Goal: Task Accomplishment & Management: Complete application form

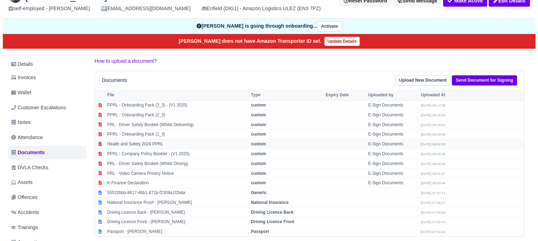
scroll to position [66, 0]
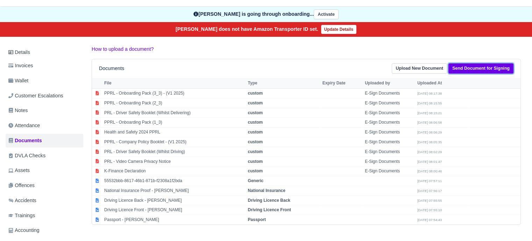
click at [462, 70] on link "Send Document for Signing" at bounding box center [481, 68] width 65 height 10
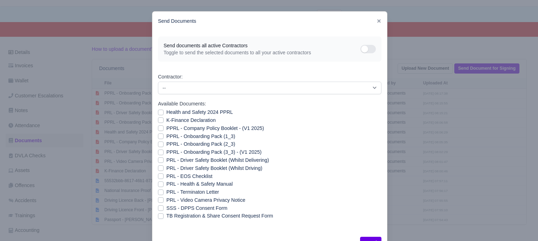
click at [199, 176] on label "PRL - EOS Checklist" at bounding box center [189, 176] width 46 height 8
click at [163, 176] on input "PRL - EOS Checklist" at bounding box center [161, 175] width 6 height 6
checkbox input "true"
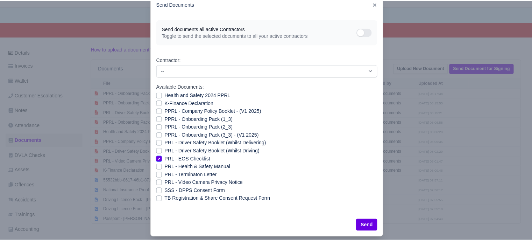
scroll to position [25, 0]
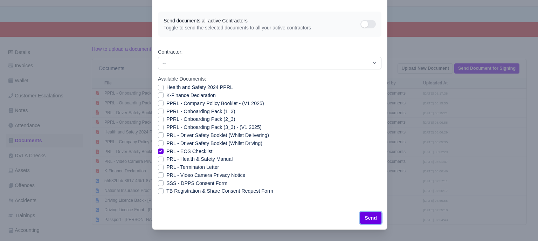
click at [372, 220] on button "Send" at bounding box center [370, 218] width 21 height 12
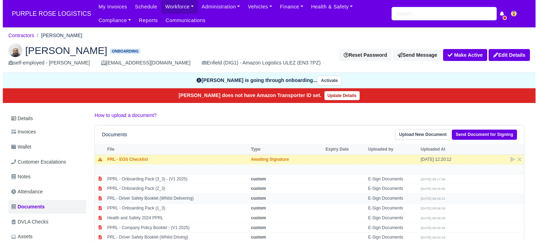
scroll to position [66, 0]
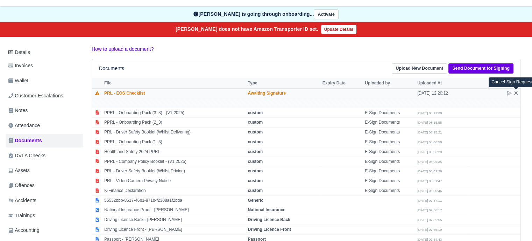
click at [517, 93] on icon at bounding box center [516, 93] width 6 height 6
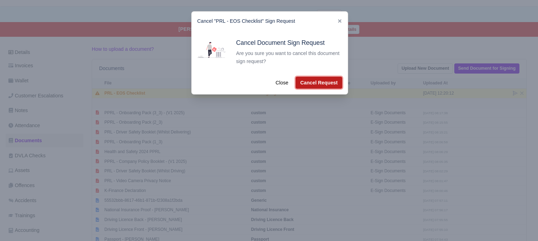
click at [322, 83] on button "Cancel Request" at bounding box center [318, 83] width 47 height 12
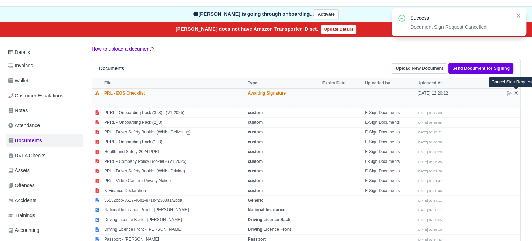
click at [517, 95] on icon at bounding box center [516, 93] width 6 height 6
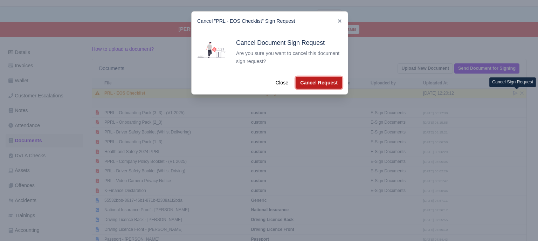
click at [327, 84] on button "Cancel Request" at bounding box center [318, 83] width 47 height 12
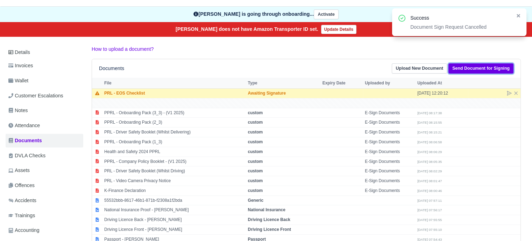
click at [463, 69] on link "Send Document for Signing" at bounding box center [481, 68] width 65 height 10
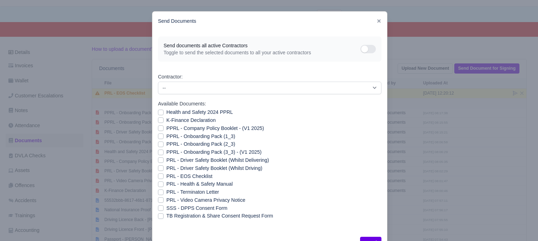
click at [166, 184] on label "PRL - Health & Safety Manual" at bounding box center [199, 184] width 66 height 8
click at [158, 184] on input "PRL - Health & Safety Manual" at bounding box center [161, 183] width 6 height 6
checkbox input "true"
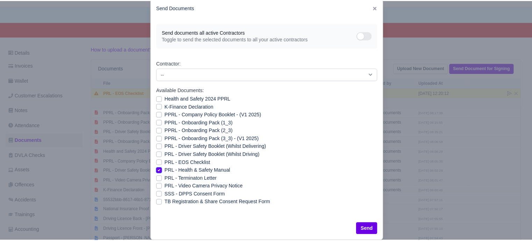
scroll to position [25, 0]
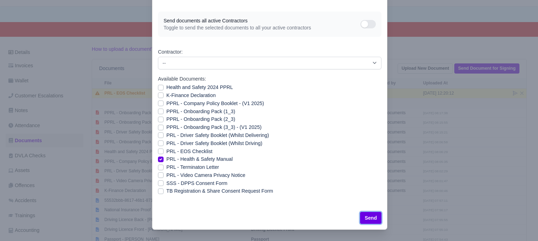
click at [374, 221] on button "Send" at bounding box center [370, 218] width 21 height 12
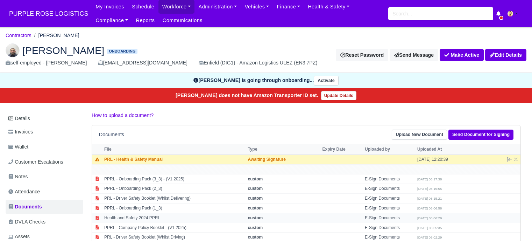
scroll to position [66, 0]
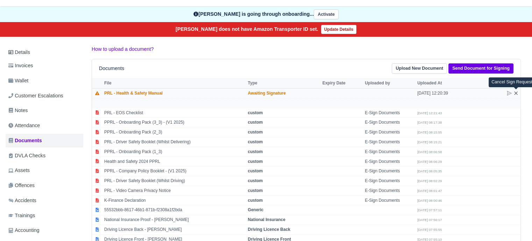
click at [517, 92] on icon at bounding box center [516, 93] width 6 height 6
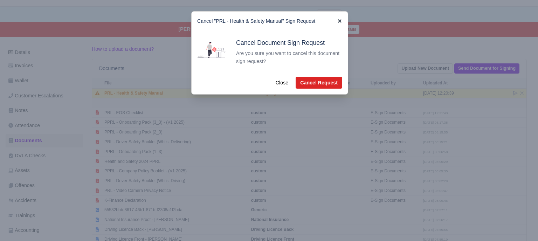
click at [334, 21] on div "Cancel "PRL - Health & Safety Manual" Sign Request" at bounding box center [269, 21] width 156 height 19
click at [338, 20] on icon at bounding box center [339, 20] width 3 height 3
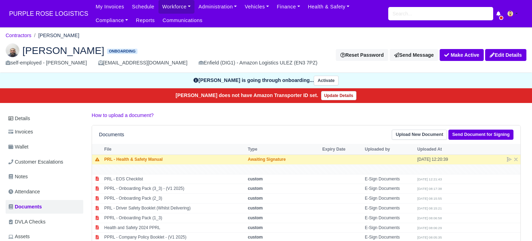
scroll to position [66, 0]
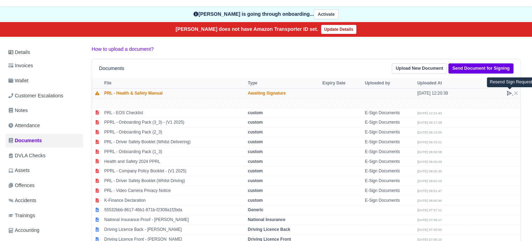
click at [508, 92] on icon at bounding box center [509, 93] width 4 height 4
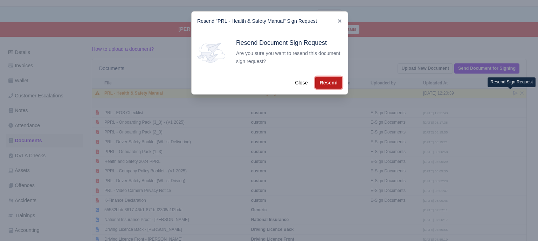
click at [320, 84] on button "Resend" at bounding box center [328, 83] width 27 height 12
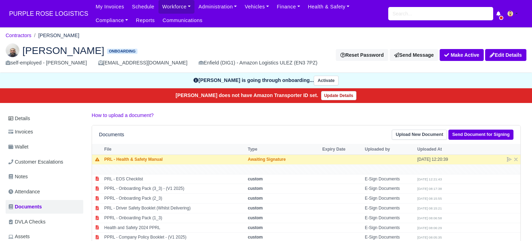
scroll to position [66, 0]
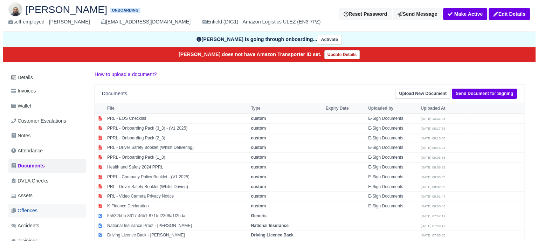
scroll to position [70, 0]
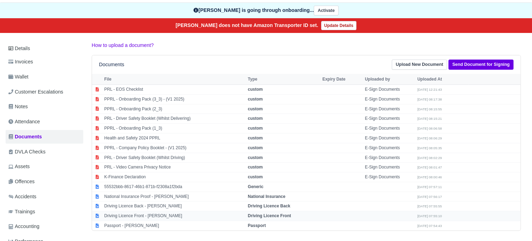
click at [271, 214] on strong "Driving Licence Front" at bounding box center [269, 215] width 43 height 5
select select "driving-licence-front"
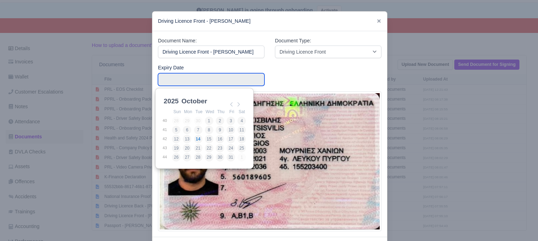
click at [226, 79] on input "Use the arrow keys to pick a date" at bounding box center [211, 79] width 106 height 13
click at [174, 101] on select "2025 2026 2027 2028 2029 2030 2031 2032 2033 2034 2035 2036 2037 2038 2039 2040…" at bounding box center [177, 105] width 31 height 15
click at [198, 101] on select "January February March April May June July August September October November De…" at bounding box center [203, 105] width 47 height 15
click at [180, 96] on select "January February March April May June July August September October November De…" at bounding box center [203, 103] width 47 height 15
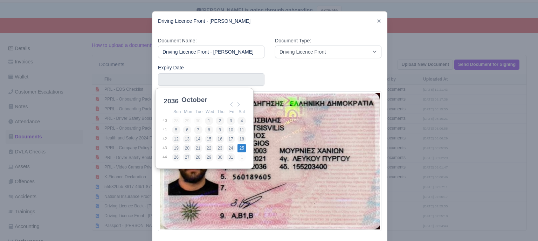
type input "2036-10-25"
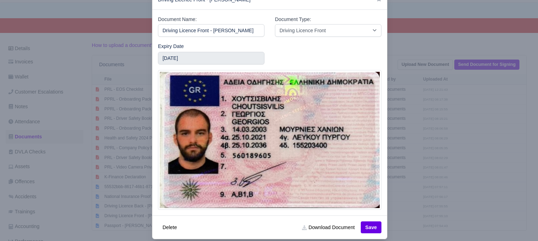
scroll to position [31, 0]
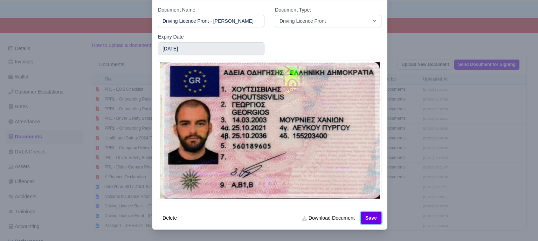
click at [372, 220] on button "Save" at bounding box center [370, 218] width 21 height 12
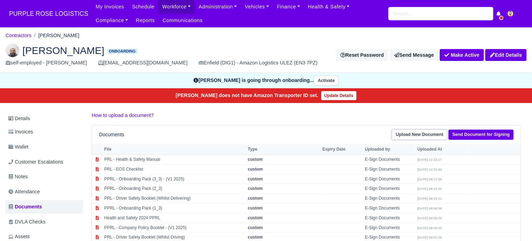
click at [431, 137] on link "Upload New Document" at bounding box center [419, 134] width 55 height 10
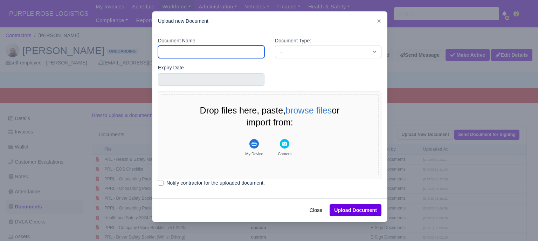
click at [190, 52] on input "Document Name" at bounding box center [211, 51] width 106 height 13
type input "RTW"
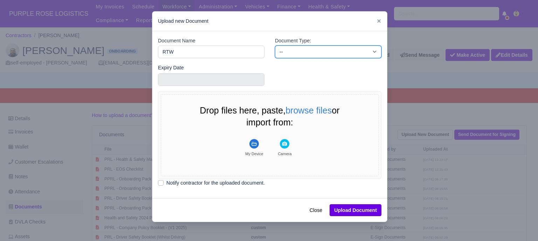
click at [288, 47] on select "-- Accounting Engagement Letter Age Verification Confirmation Background Check …" at bounding box center [328, 51] width 106 height 13
select select "right-to-work"
click at [275, 45] on select "-- Accounting Engagement Letter Age Verification Confirmation Background Check …" at bounding box center [328, 51] width 106 height 13
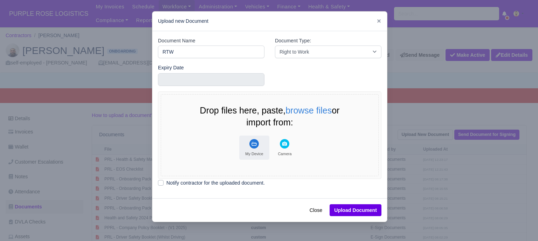
click at [250, 144] on rect "File Uploader" at bounding box center [253, 143] width 9 height 9
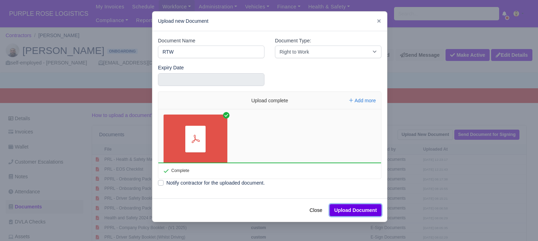
click at [358, 212] on button "Upload Document" at bounding box center [355, 210] width 52 height 12
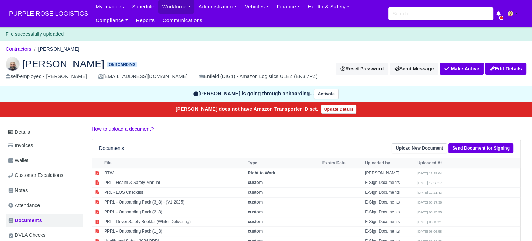
click at [442, 127] on p "How to upload a document?" at bounding box center [306, 129] width 429 height 8
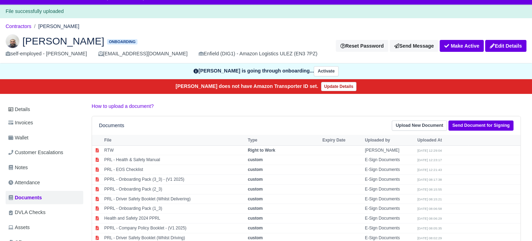
scroll to position [35, 0]
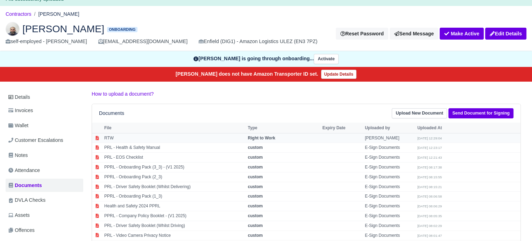
click at [275, 138] on strong "Right to Work" at bounding box center [261, 137] width 27 height 5
select select "right-to-work"
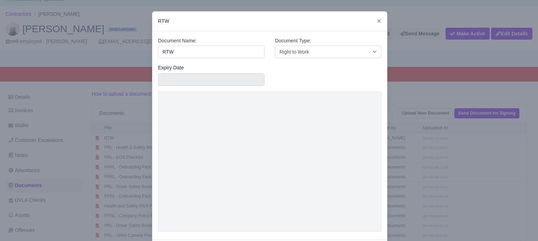
click at [434, 148] on div at bounding box center [269, 120] width 538 height 241
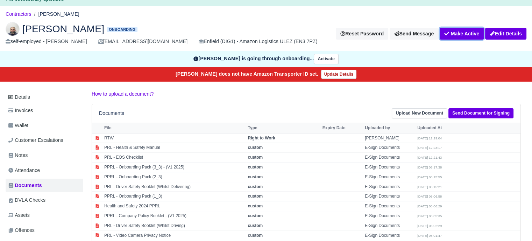
click at [455, 36] on button "Make Active" at bounding box center [462, 34] width 44 height 12
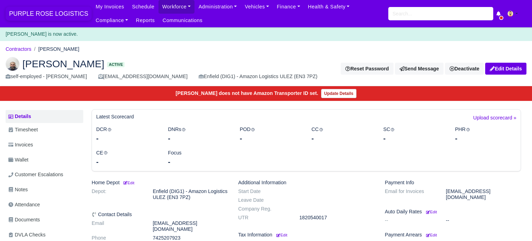
click at [33, 15] on span "PURPLE ROSE LOGISTICS" at bounding box center [49, 14] width 86 height 14
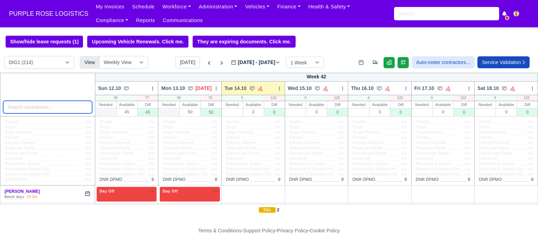
click at [42, 106] on input "search" at bounding box center [47, 107] width 89 height 13
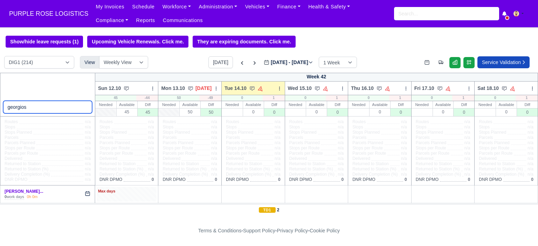
type input "georgios"
click at [126, 197] on div "Max days" at bounding box center [127, 194] width 60 height 14
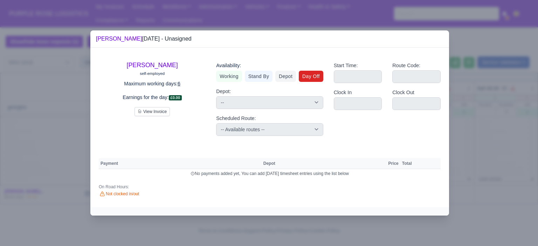
click at [314, 79] on link "Day Off" at bounding box center [311, 76] width 24 height 11
select select
select select "na"
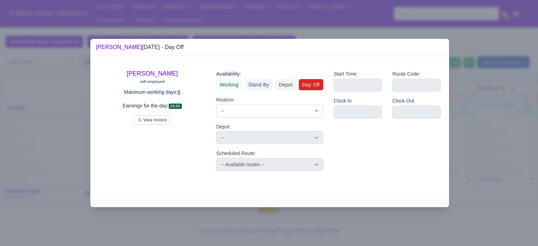
click at [459, 112] on div at bounding box center [269, 123] width 538 height 246
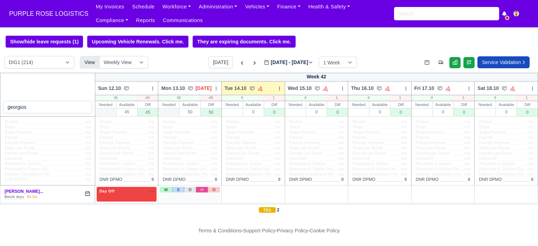
click at [197, 192] on link "H" at bounding box center [202, 190] width 12 height 6
click at [196, 195] on div "Holiday Available" at bounding box center [190, 194] width 60 height 14
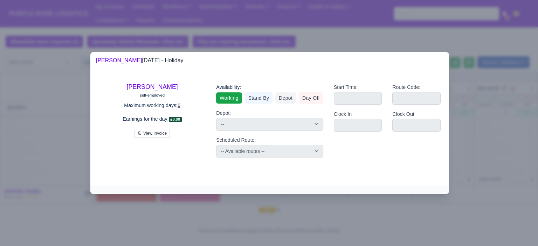
click at [231, 99] on link "Working" at bounding box center [229, 97] width 26 height 11
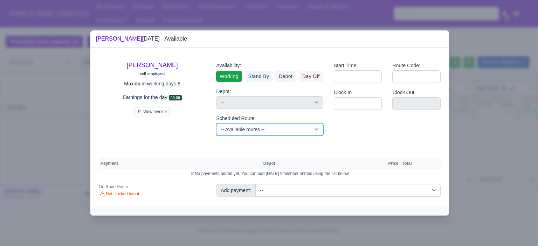
click at [288, 132] on select "-- Available routes -- Standard Parcel - Block of 6 Hours - (SD6) AmFlex RTS Ve…" at bounding box center [269, 129] width 107 height 13
select select "6"
click at [216, 123] on select "-- Available routes -- Standard Parcel - Block of 6 Hours - (SD6) AmFlex RTS Ve…" at bounding box center [269, 129] width 107 height 13
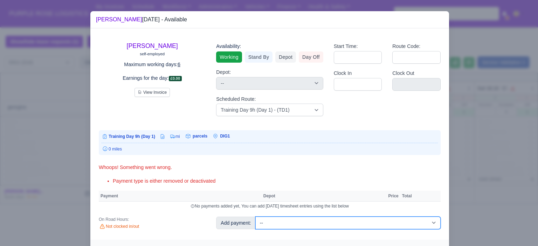
click at [288, 219] on select "-- Additional Hour Support (£14.50) Additional Hour Support (Walkers) (£13.50) …" at bounding box center [347, 223] width 185 height 13
select select "85"
click at [255, 217] on select "-- Additional Hour Support (£14.50) Additional Hour Support (Walkers) (£13.50) …" at bounding box center [347, 223] width 185 height 13
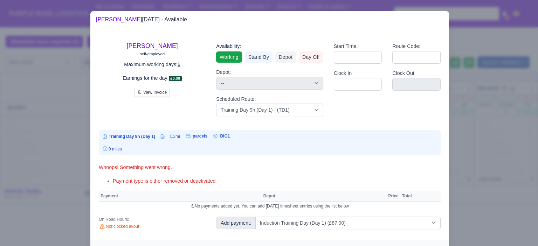
select select "1"
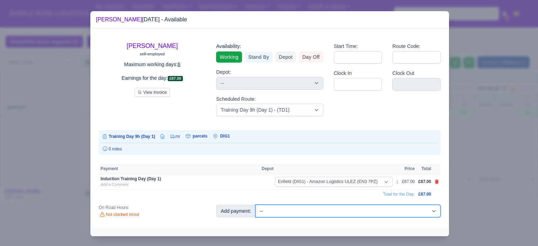
click at [297, 214] on select "-- Additional Hour Support (£14.50) Additional Hour Support (Walkers) (£13.50) …" at bounding box center [347, 211] width 185 height 13
select select "103"
click at [255, 205] on select "-- Additional Hour Support (£14.50) Additional Hour Support (Walkers) (£13.50) …" at bounding box center [347, 211] width 185 height 13
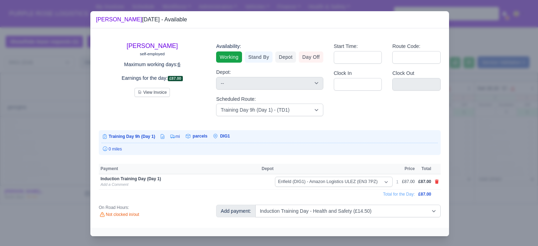
select select "1"
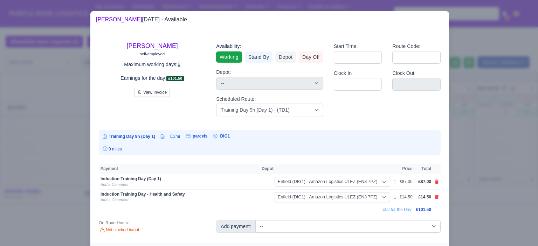
click at [466, 184] on div at bounding box center [269, 123] width 538 height 246
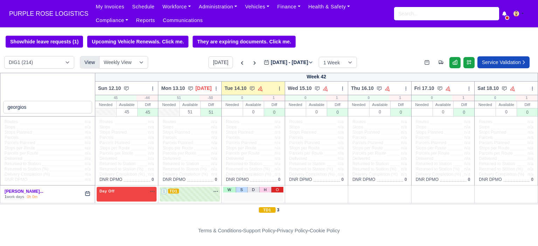
click at [274, 190] on link "O" at bounding box center [277, 190] width 12 height 6
click at [428, 15] on input "search" at bounding box center [446, 13] width 105 height 13
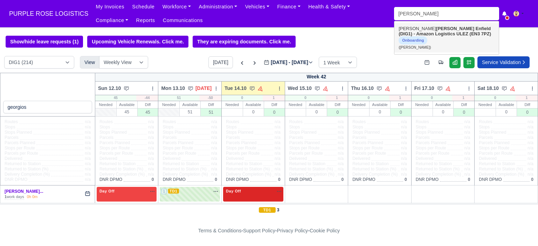
click at [430, 38] on link "[PERSON_NAME] (DIG1) - Amazon Logistics ULEZ (EN3 7PZ) Onboarding ([PERSON_NAME…" at bounding box center [446, 37] width 104 height 29
type input "[PERSON_NAME]"
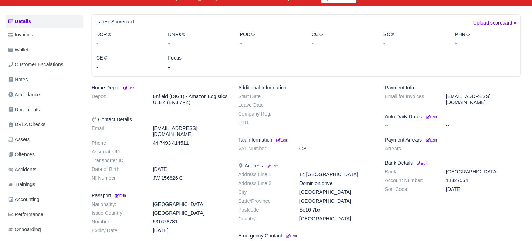
scroll to position [140, 0]
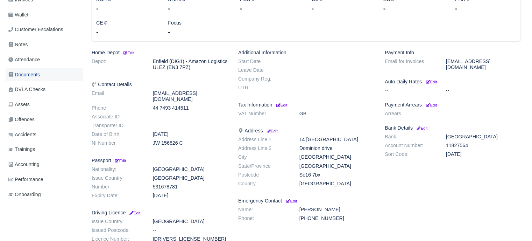
click at [37, 77] on span "Documents" at bounding box center [23, 75] width 31 height 8
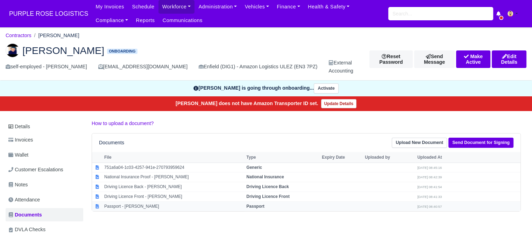
click at [256, 204] on strong "Passport" at bounding box center [255, 206] width 18 height 5
select select "passport"
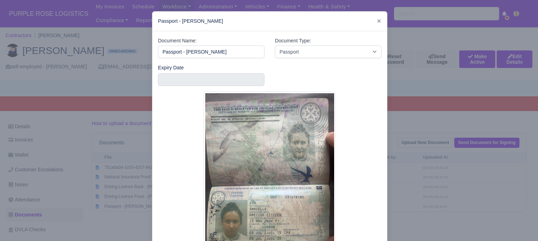
click at [455, 130] on div at bounding box center [269, 120] width 538 height 241
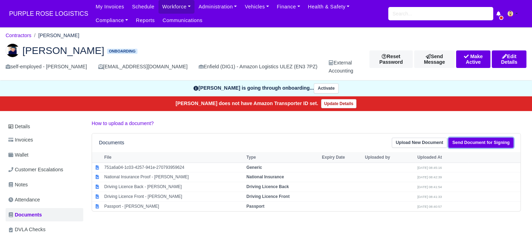
click at [468, 139] on link "Send Document for Signing" at bounding box center [481, 143] width 65 height 10
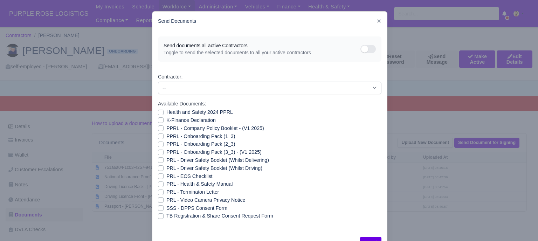
click at [159, 116] on div "Health and Safety 2024 PPRL" at bounding box center [269, 112] width 223 height 8
click at [166, 122] on label "K-Finance Declaration" at bounding box center [190, 120] width 49 height 8
click at [158, 122] on input "K-Finance Declaration" at bounding box center [161, 119] width 6 height 6
checkbox input "true"
click at [166, 112] on label "Health and Safety 2024 PPRL" at bounding box center [199, 112] width 66 height 8
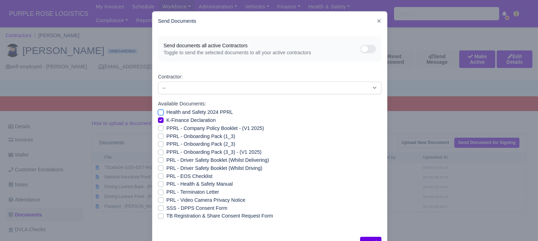
click at [158, 112] on input "Health and Safety 2024 PPRL" at bounding box center [161, 111] width 6 height 6
checkbox input "true"
click at [166, 130] on label "PPRL - Company Policy Booklet - (V1 2025)" at bounding box center [215, 128] width 98 height 8
click at [158, 130] on input "PPRL - Company Policy Booklet - (V1 2025)" at bounding box center [161, 127] width 6 height 6
checkbox input "true"
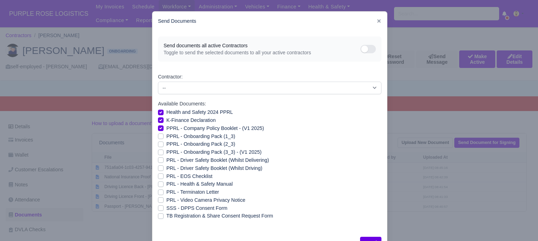
click at [166, 137] on label "PPRL - Onboarding Pack (1_3)" at bounding box center [200, 136] width 69 height 8
click at [160, 137] on input "PPRL - Onboarding Pack (1_3)" at bounding box center [161, 135] width 6 height 6
checkbox input "true"
click at [166, 146] on label "PPRL - Onboarding Pack (2_3)" at bounding box center [200, 144] width 69 height 8
click at [158, 146] on input "PPRL - Onboarding Pack (2_3)" at bounding box center [161, 143] width 6 height 6
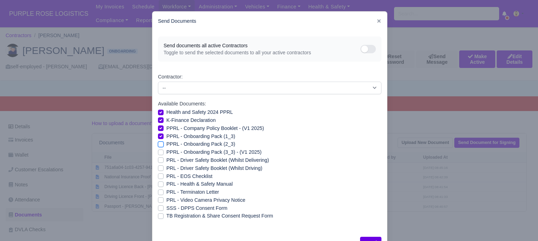
checkbox input "true"
click at [166, 152] on label "PPRL - Onboarding Pack (3_3) - (V1 2025)" at bounding box center [213, 152] width 95 height 8
click at [159, 152] on input "PPRL - Onboarding Pack (3_3) - (V1 2025)" at bounding box center [161, 151] width 6 height 6
checkbox input "true"
click at [166, 182] on label "PRL - Health & Safety Manual" at bounding box center [199, 184] width 66 height 8
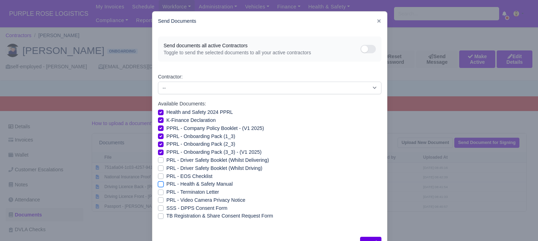
click at [159, 182] on input "PRL - Health & Safety Manual" at bounding box center [161, 183] width 6 height 6
checkbox input "true"
click at [166, 200] on label "PRL - Video Camera Privacy Notice" at bounding box center [205, 200] width 79 height 8
click at [159, 200] on input "PRL - Video Camera Privacy Notice" at bounding box center [161, 199] width 6 height 6
checkbox input "true"
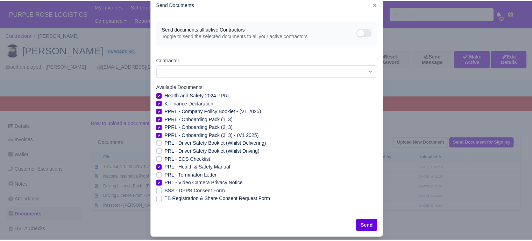
scroll to position [25, 0]
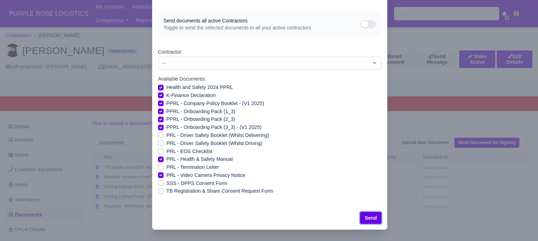
click at [372, 218] on button "Send" at bounding box center [370, 218] width 21 height 12
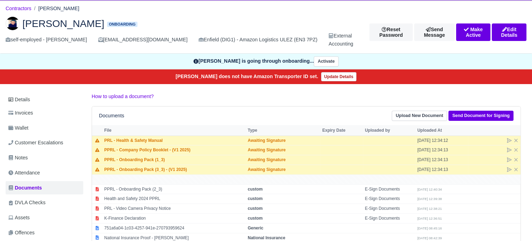
scroll to position [70, 0]
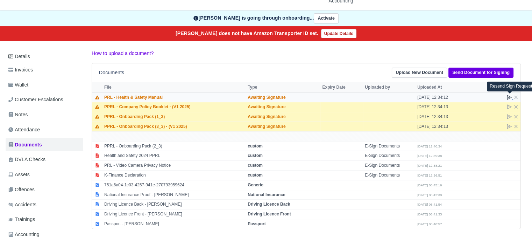
click at [510, 95] on icon at bounding box center [510, 97] width 6 height 6
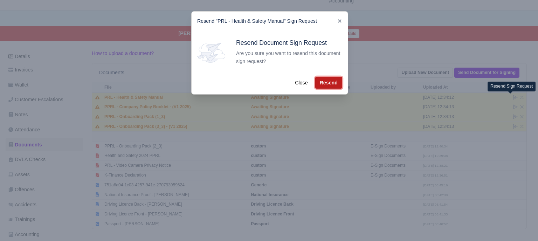
click at [334, 83] on button "Resend" at bounding box center [328, 83] width 27 height 12
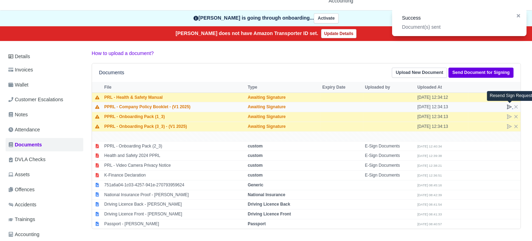
click at [510, 106] on icon at bounding box center [509, 107] width 4 height 4
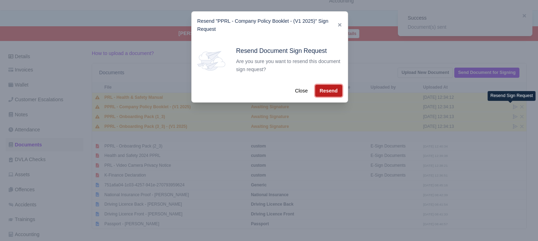
click at [319, 89] on button "Resend" at bounding box center [328, 91] width 27 height 12
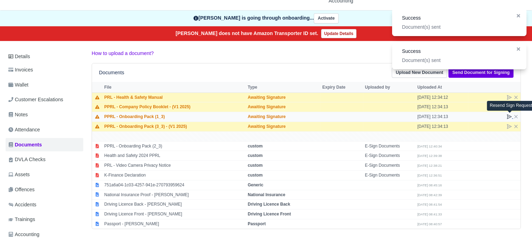
click at [511, 117] on icon at bounding box center [509, 116] width 4 height 4
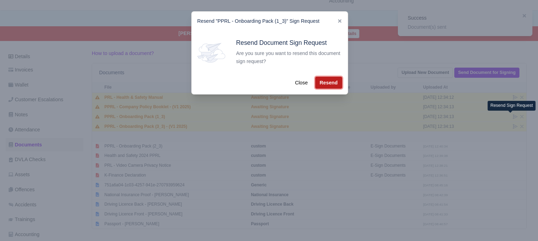
click at [333, 82] on button "Resend" at bounding box center [328, 83] width 27 height 12
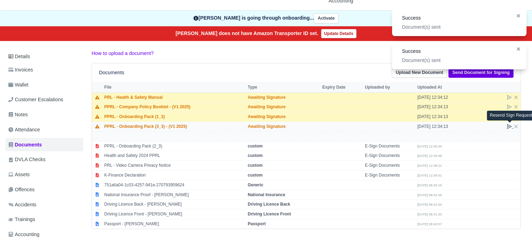
click at [510, 126] on icon at bounding box center [509, 126] width 4 height 4
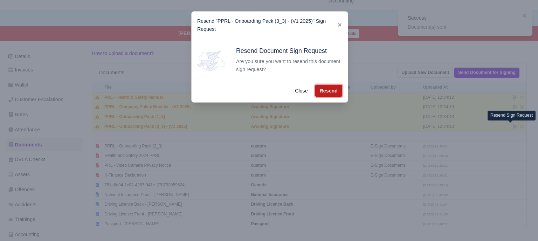
click at [335, 91] on button "Resend" at bounding box center [328, 91] width 27 height 12
